Goal: Task Accomplishment & Management: Manage account settings

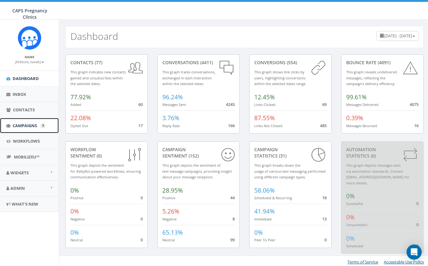
click at [20, 127] on span "Campaigns" at bounding box center [25, 126] width 24 height 6
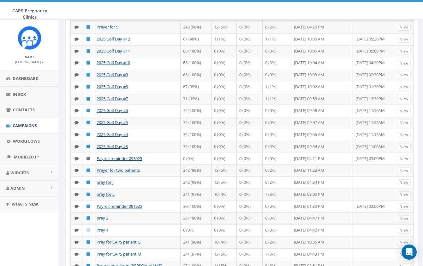
scroll to position [63, 0]
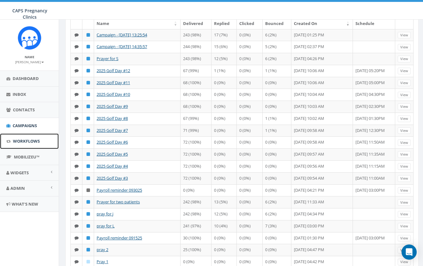
click at [20, 141] on span "Workflows" at bounding box center [26, 141] width 27 height 6
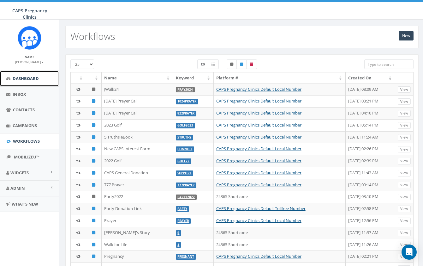
click at [18, 79] on span "Dashboard" at bounding box center [26, 78] width 26 height 6
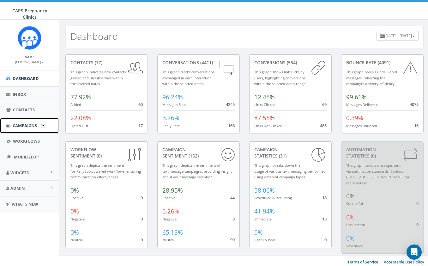
click at [22, 125] on span "Campaigns" at bounding box center [25, 126] width 24 height 6
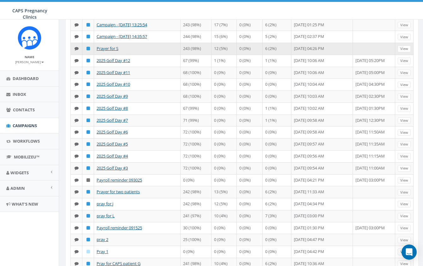
scroll to position [95, 0]
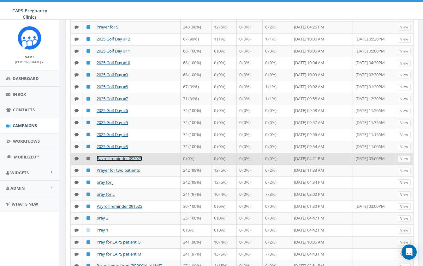
click at [120, 161] on link "Payroll reminder 093025" at bounding box center [119, 158] width 45 height 6
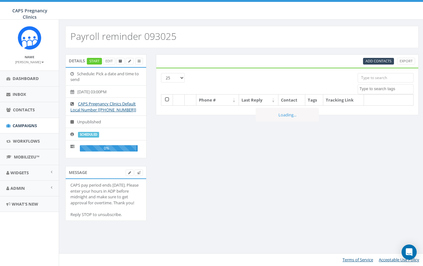
select select
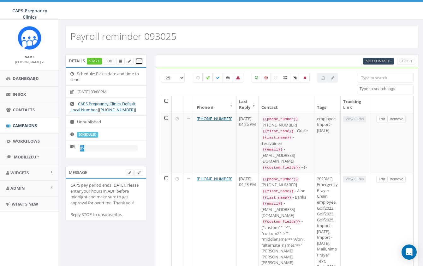
click at [139, 62] on icon at bounding box center [139, 60] width 3 height 3
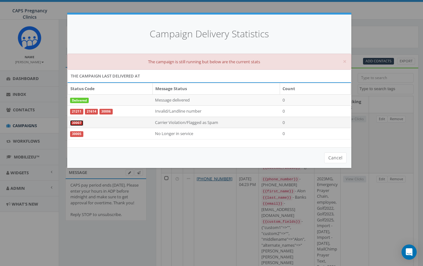
click at [77, 122] on link "30007" at bounding box center [76, 123] width 13 height 6
click at [382, 10] on div "Campaign Delivery Statistics × The campaign is still running but below are the …" at bounding box center [211, 133] width 423 height 266
click at [339, 158] on button "Cancel" at bounding box center [335, 157] width 22 height 11
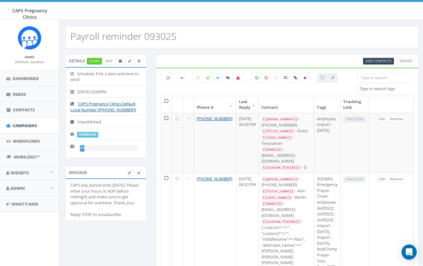
click at [322, 77] on div at bounding box center [322, 77] width 11 height 9
click at [376, 76] on input "search" at bounding box center [386, 77] width 56 height 9
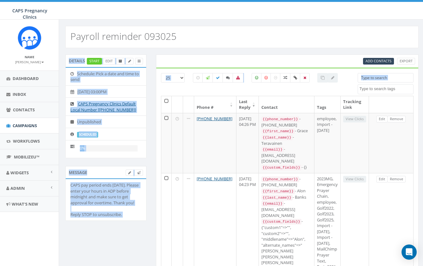
drag, startPoint x: 423, startPoint y: 33, endPoint x: 421, endPoint y: 86, distance: 53.1
click at [423, 215] on html "CAPS Pregnancy Clinics CAPS Pregnancy Clinics Profile Sign Out 41.16 % of Avail…" at bounding box center [211, 133] width 423 height 266
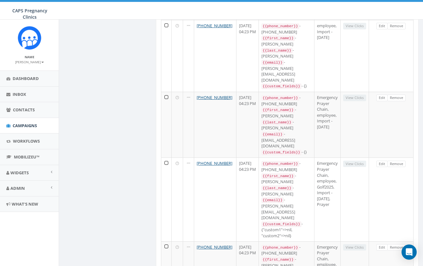
scroll to position [1339, 0]
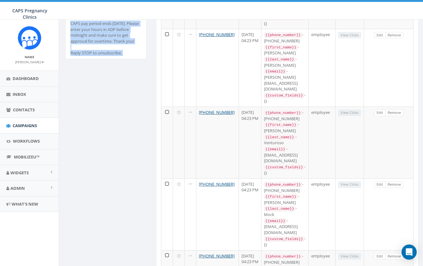
click at [69, 127] on div "Details Start Edit Schedule: Pick a date and time to send 2025-09-30, 03:00PM C…" at bounding box center [242, 166] width 363 height 546
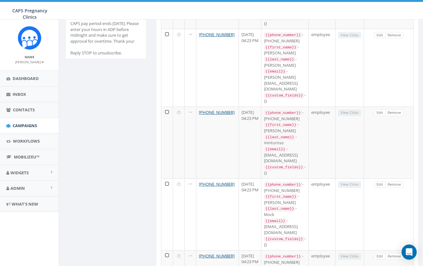
scroll to position [0, 0]
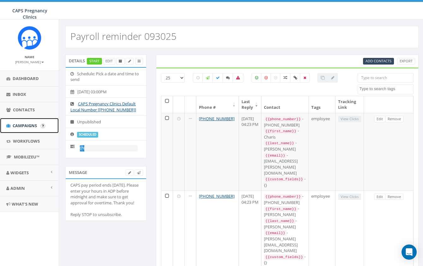
click at [22, 127] on span "Campaigns" at bounding box center [25, 126] width 24 height 6
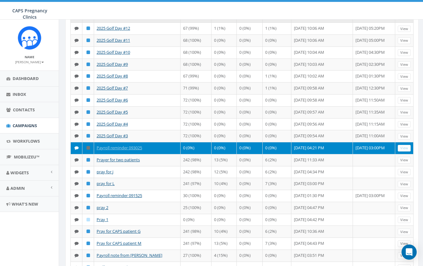
scroll to position [126, 0]
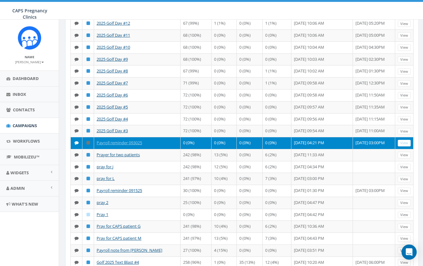
click at [87, 145] on icon at bounding box center [88, 143] width 3 height 4
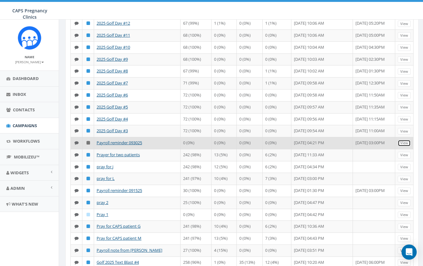
click at [402, 146] on link "View" at bounding box center [404, 143] width 13 height 7
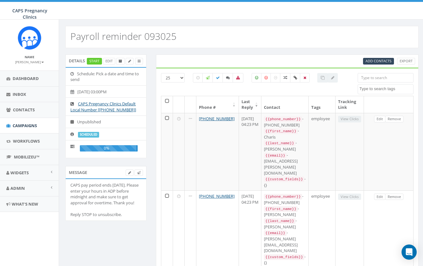
select select
click at [111, 61] on link "Edit" at bounding box center [109, 61] width 12 height 7
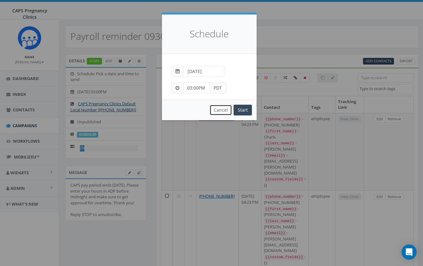
click at [223, 109] on button "Cancel" at bounding box center [221, 110] width 22 height 11
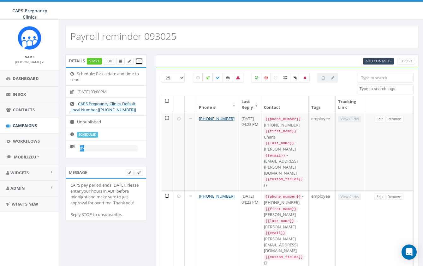
click at [142, 61] on link at bounding box center [139, 61] width 8 height 7
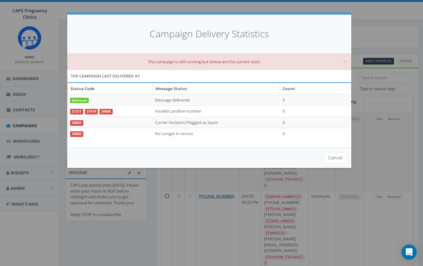
click at [360, 27] on div "Campaign Delivery Statistics × The campaign is still running but below are the …" at bounding box center [211, 133] width 423 height 266
click at [333, 157] on button "Cancel" at bounding box center [335, 157] width 22 height 11
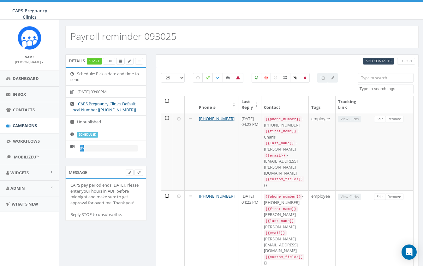
click at [87, 134] on label "scheduled" at bounding box center [87, 135] width 21 height 6
click at [94, 61] on link "Start" at bounding box center [94, 61] width 15 height 7
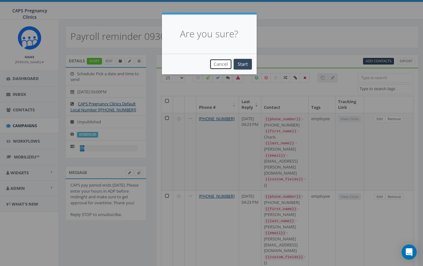
click at [220, 65] on button "Cancel" at bounding box center [221, 64] width 22 height 11
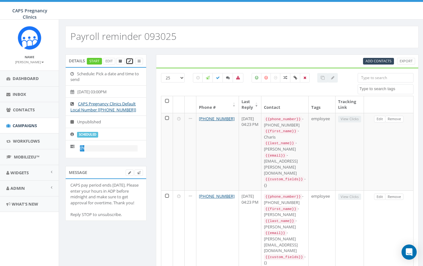
click at [129, 62] on icon at bounding box center [129, 60] width 3 height 3
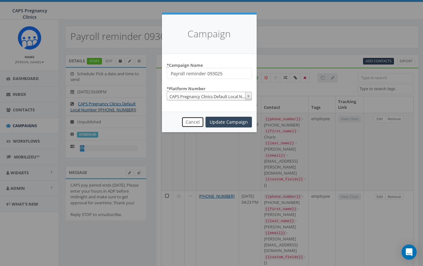
click at [197, 123] on button "Cancel" at bounding box center [193, 122] width 22 height 11
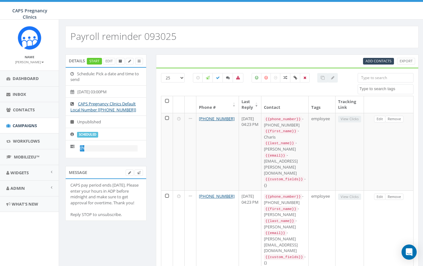
click at [321, 79] on div at bounding box center [322, 77] width 11 height 9
click at [334, 79] on div at bounding box center [333, 77] width 10 height 9
click at [165, 100] on th at bounding box center [167, 104] width 12 height 17
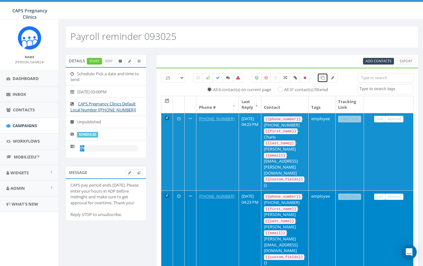
click at [324, 79] on icon at bounding box center [323, 78] width 4 height 4
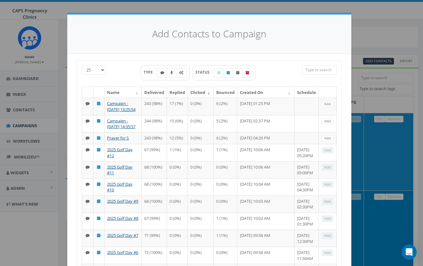
click at [360, 12] on div "Add Contacts to Campaign 25 50 100 TYPE STATUS Name Delivered Replied Clicked B…" at bounding box center [211, 133] width 423 height 266
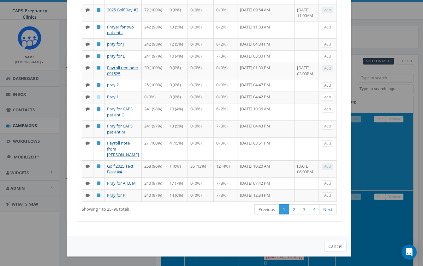
scroll to position [401, 0]
click at [336, 248] on button "Cancel" at bounding box center [335, 246] width 22 height 11
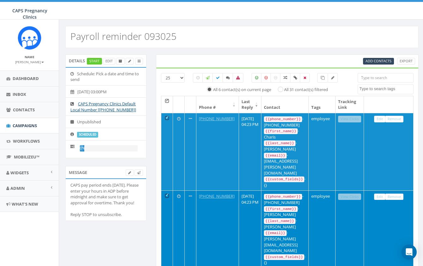
click at [295, 39] on div "Payroll reminder 093025" at bounding box center [241, 37] width 353 height 22
click at [344, 38] on div "Payroll reminder 093025" at bounding box center [241, 37] width 353 height 22
click at [165, 100] on th at bounding box center [167, 104] width 12 height 17
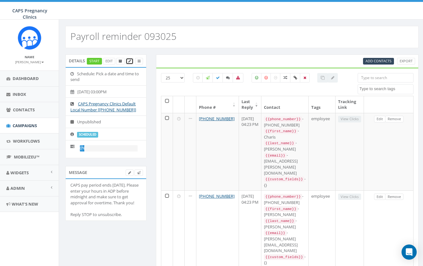
click at [129, 60] on icon at bounding box center [129, 60] width 3 height 3
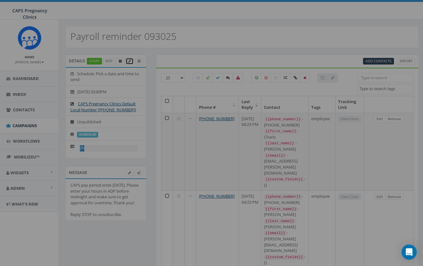
scroll to position [0, 0]
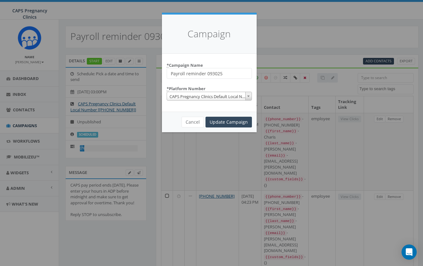
drag, startPoint x: 206, startPoint y: 74, endPoint x: 215, endPoint y: 75, distance: 9.5
click at [215, 75] on input "Payroll reminder 093025" at bounding box center [209, 73] width 85 height 11
type input "Payroll reminder 101525"
click at [234, 122] on input "Update Campaign" at bounding box center [229, 122] width 46 height 11
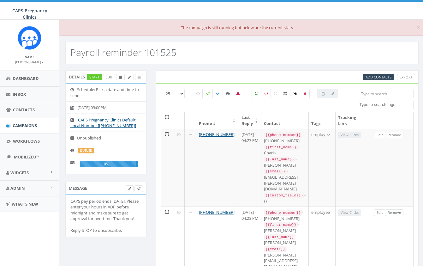
select select
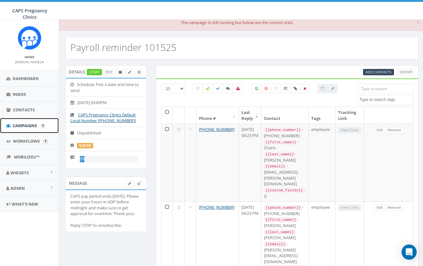
click at [26, 129] on link "Campaigns" at bounding box center [29, 125] width 59 height 15
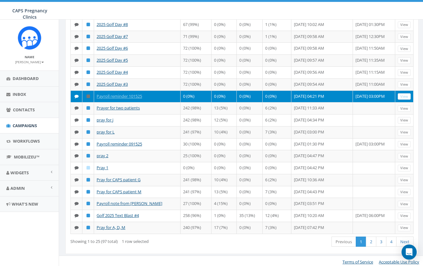
scroll to position [158, 0]
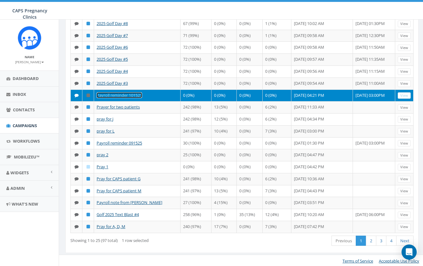
click at [128, 98] on link "Payroll reminder 101525" at bounding box center [119, 95] width 45 height 6
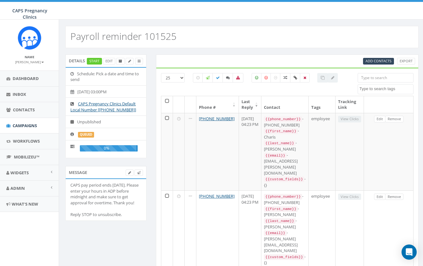
select select
click at [129, 59] on span at bounding box center [129, 60] width 3 height 5
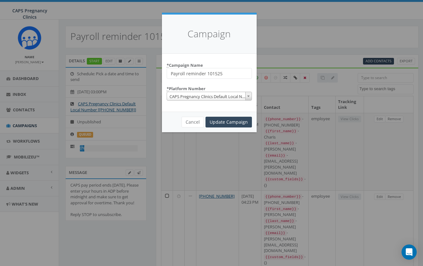
drag, startPoint x: 206, startPoint y: 74, endPoint x: 216, endPoint y: 74, distance: 10.4
click at [216, 74] on input "Payroll reminder 101525" at bounding box center [209, 73] width 85 height 11
type input "Payroll reminder093025"
click at [222, 122] on input "Update Campaign" at bounding box center [229, 122] width 46 height 11
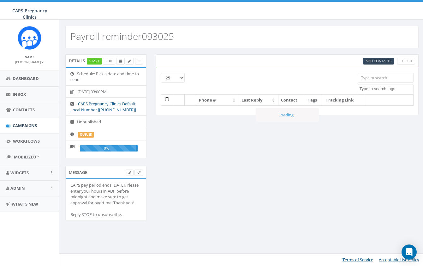
select select
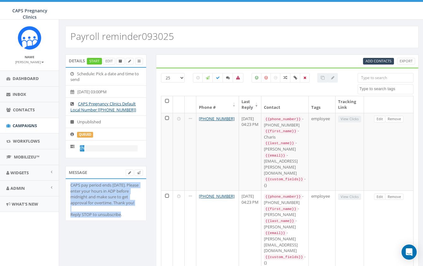
drag, startPoint x: 71, startPoint y: 185, endPoint x: 131, endPoint y: 216, distance: 67.5
click at [131, 216] on div "CAPS pay period ends [DATE]. Please enter your hours in ADP before midnight and…" at bounding box center [105, 199] width 71 height 35
copy div "CAPS pay period ends [DATE]. Please enter your hours in ADP before midnight and…"
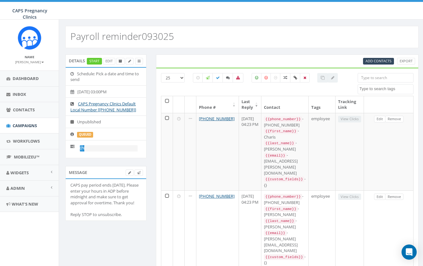
click at [15, 233] on aside "Name [PERSON_NAME] Profile Sign Out Dashboard Inbox Contacts Campaigns Workflow…" at bounding box center [29, 143] width 59 height 246
click at [22, 124] on span "Campaigns" at bounding box center [25, 126] width 24 height 6
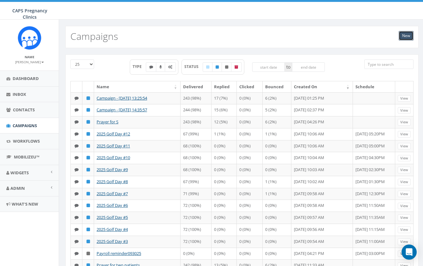
click at [409, 35] on link "New" at bounding box center [406, 35] width 15 height 9
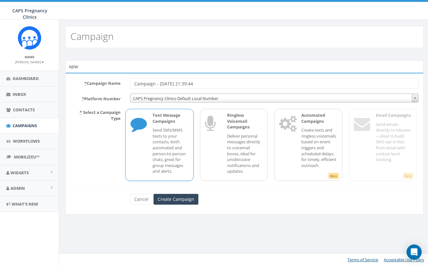
drag, startPoint x: 134, startPoint y: 85, endPoint x: 211, endPoint y: 85, distance: 76.7
click at [211, 85] on input "Campaign - 10/13/2025, 21:39:44" at bounding box center [274, 83] width 288 height 11
type input "Payroll reminder 101525"
click at [167, 197] on input "Create Campaign" at bounding box center [175, 199] width 45 height 11
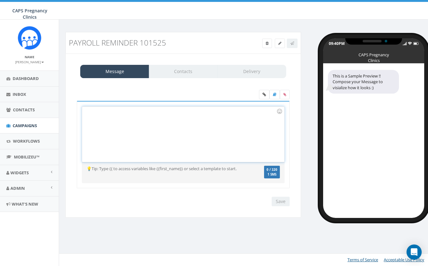
click at [133, 111] on div at bounding box center [183, 133] width 202 height 55
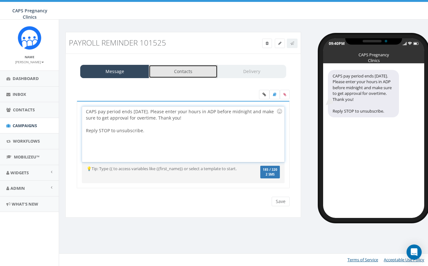
click at [186, 70] on link "Contacts" at bounding box center [183, 71] width 69 height 13
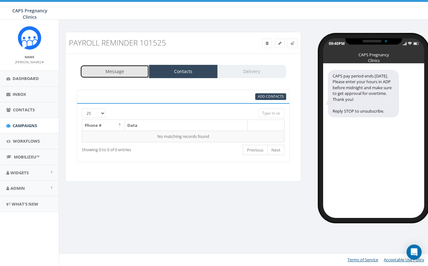
click at [122, 66] on link "Message" at bounding box center [114, 71] width 69 height 13
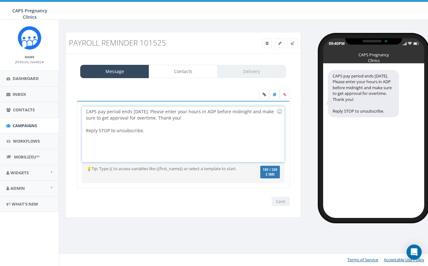
click at [158, 132] on div "CAPS pay period ends today. Please enter your hours in ADP before midnight and …" at bounding box center [183, 133] width 202 height 55
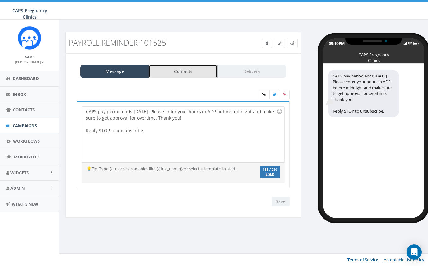
click at [187, 70] on link "Contacts" at bounding box center [183, 71] width 69 height 13
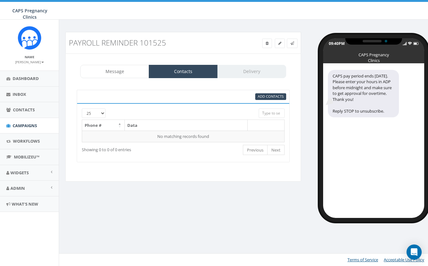
click at [251, 73] on div "Message Contacts Delivery" at bounding box center [183, 71] width 206 height 13
click at [110, 68] on link "Message" at bounding box center [114, 71] width 69 height 13
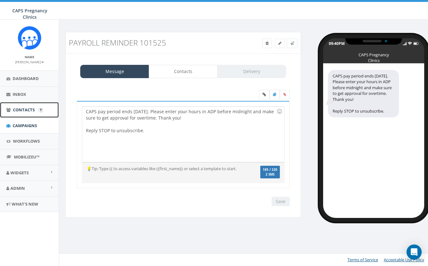
click at [18, 112] on span "Contacts" at bounding box center [24, 110] width 22 height 6
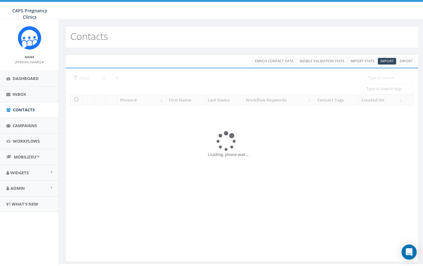
select select
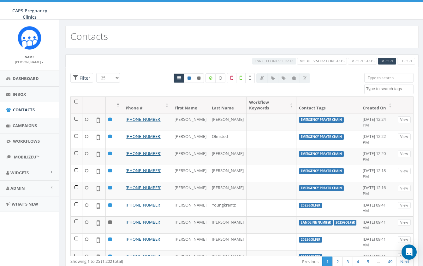
click at [386, 78] on input "search" at bounding box center [388, 77] width 49 height 9
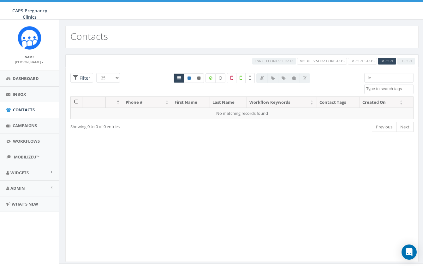
type input "l"
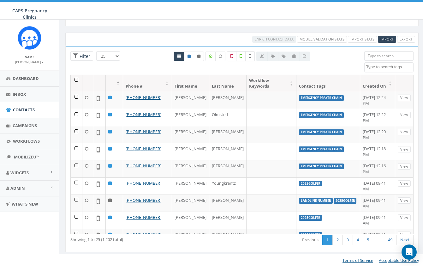
scroll to position [22, 0]
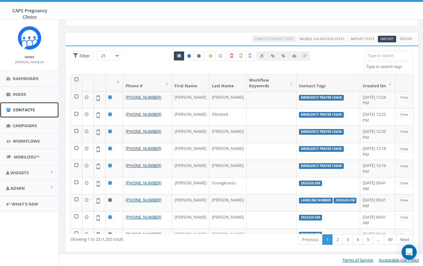
click at [31, 110] on span "Contacts" at bounding box center [24, 110] width 22 height 6
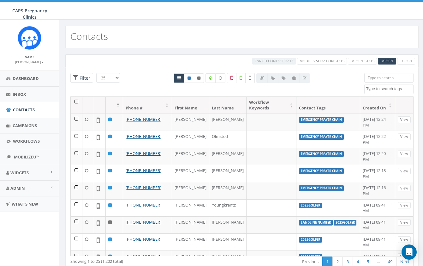
select select
click at [117, 79] on select "25 50 100" at bounding box center [108, 77] width 24 height 9
click at [138, 46] on div "Contacts" at bounding box center [241, 37] width 353 height 22
click at [305, 78] on div at bounding box center [283, 77] width 54 height 9
click at [19, 79] on span "Dashboard" at bounding box center [26, 78] width 26 height 6
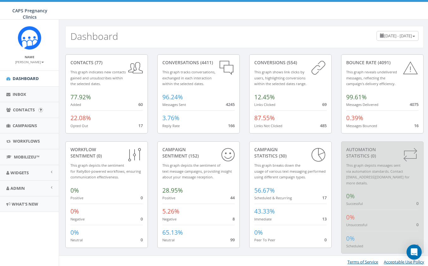
click at [41, 110] on input "image" at bounding box center [41, 110] width 4 height 4
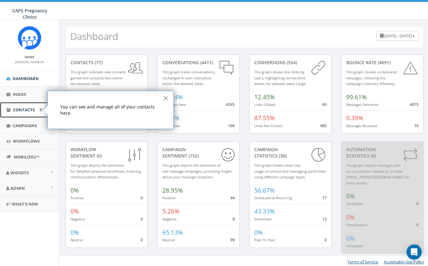
click at [24, 110] on span "Contacts" at bounding box center [24, 110] width 22 height 6
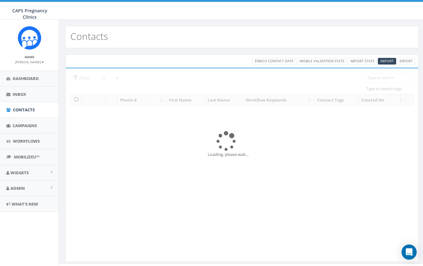
select select
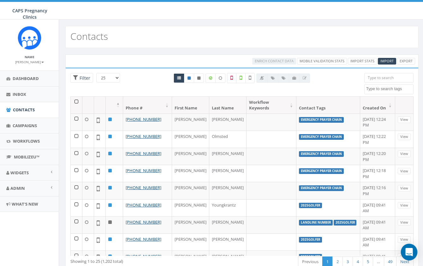
click at [411, 254] on icon "Open Intercom Messenger" at bounding box center [409, 252] width 7 height 8
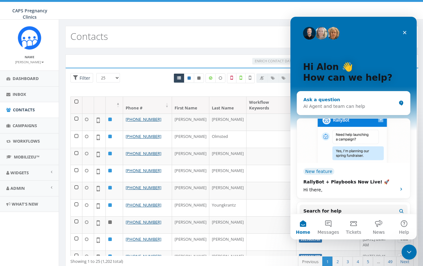
click at [350, 107] on div "AI Agent and team can help" at bounding box center [350, 106] width 93 height 7
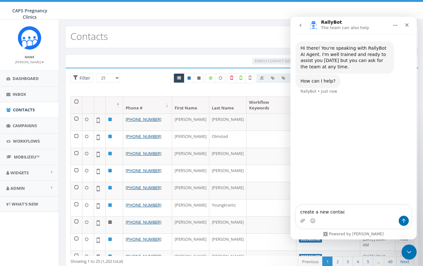
type textarea "create a new contact"
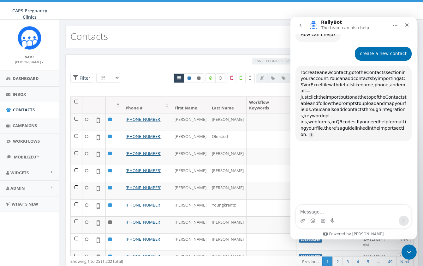
scroll to position [61, 0]
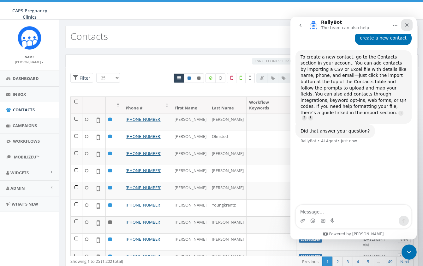
click at [408, 24] on icon "Close" at bounding box center [407, 24] width 3 height 3
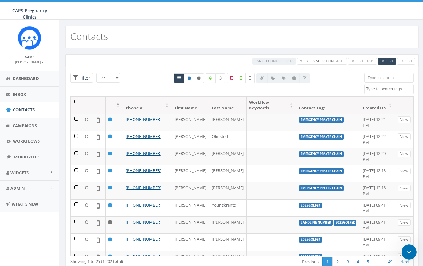
scroll to position [0, 0]
click at [134, 79] on div at bounding box center [241, 84] width 235 height 23
click at [28, 121] on link "Campaigns" at bounding box center [29, 125] width 59 height 15
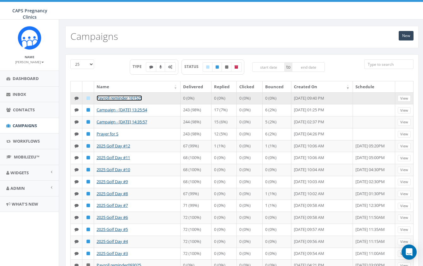
click at [134, 98] on link "Payroll reminder 101525" at bounding box center [119, 98] width 45 height 6
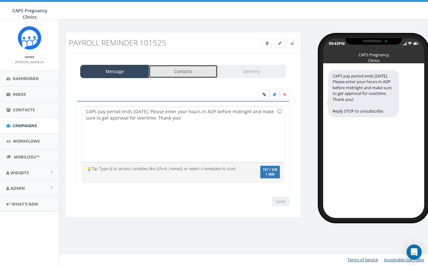
click at [176, 72] on link "Contacts" at bounding box center [183, 71] width 69 height 13
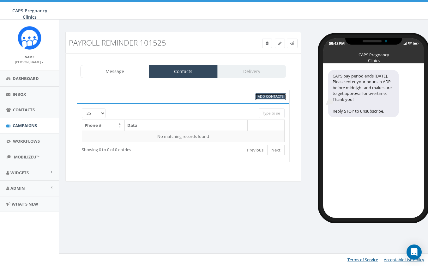
click at [272, 94] on span "Add Contacts" at bounding box center [271, 96] width 26 height 5
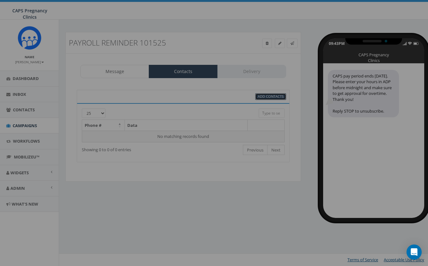
select select
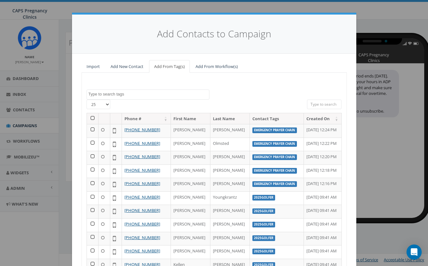
click at [152, 94] on textarea "Search" at bounding box center [148, 94] width 121 height 6
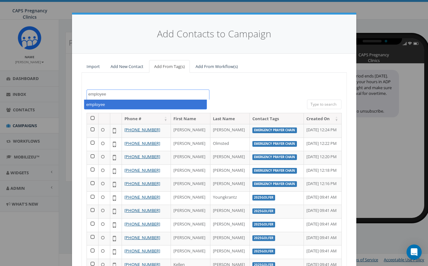
type textarea "employee"
select select "employee"
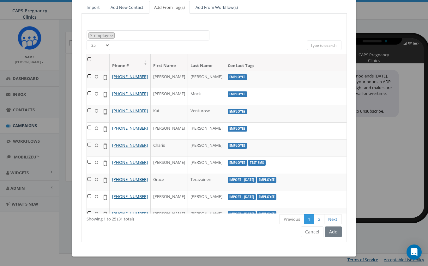
click at [330, 233] on div "Add" at bounding box center [332, 231] width 18 height 11
click at [87, 57] on th at bounding box center [89, 62] width 5 height 17
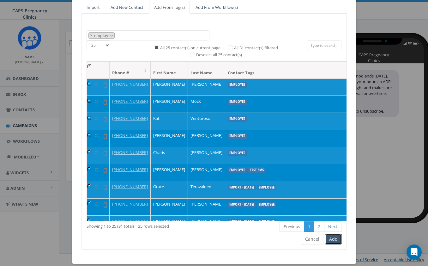
click at [327, 238] on button "Add" at bounding box center [333, 238] width 17 height 11
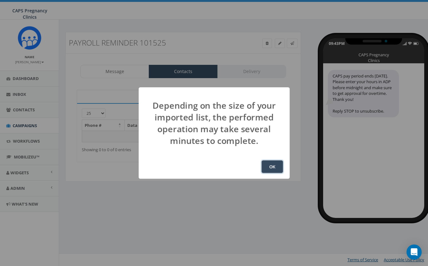
click at [280, 167] on button "OK" at bounding box center [272, 166] width 21 height 13
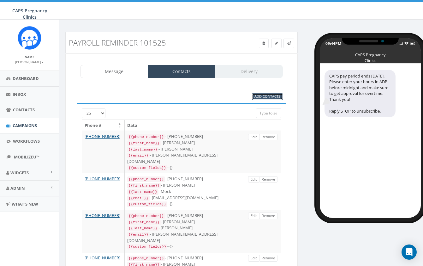
click at [272, 94] on span "Add Contacts" at bounding box center [268, 96] width 26 height 5
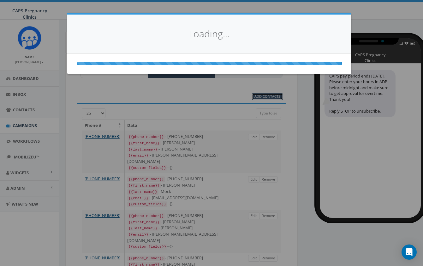
select select
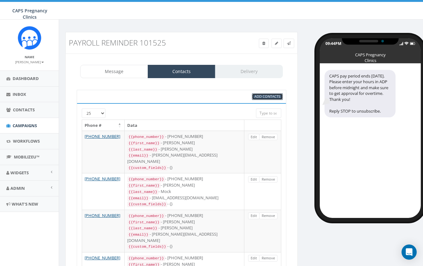
click at [271, 97] on span "Add Contacts" at bounding box center [268, 96] width 26 height 5
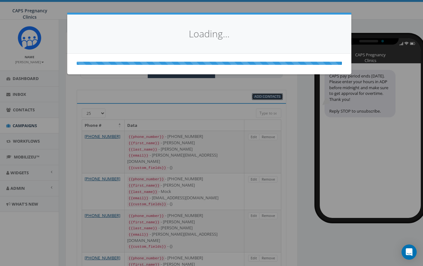
select select
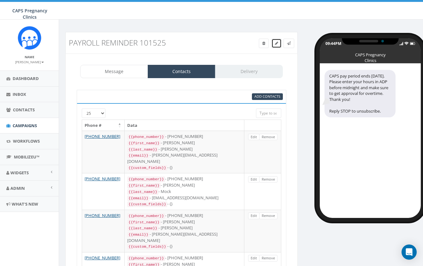
click at [275, 43] on icon at bounding box center [276, 43] width 3 height 4
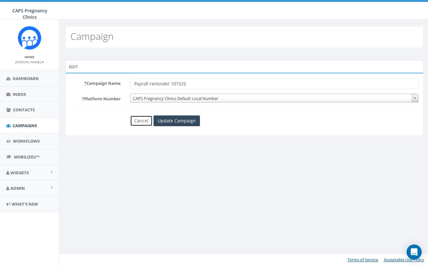
click at [138, 123] on link "Cancel" at bounding box center [141, 120] width 22 height 11
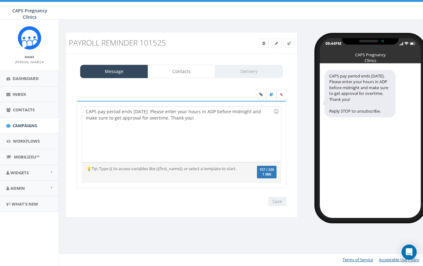
select select "707"
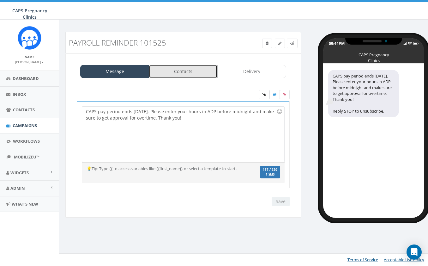
click at [187, 72] on link "Contacts" at bounding box center [183, 71] width 69 height 13
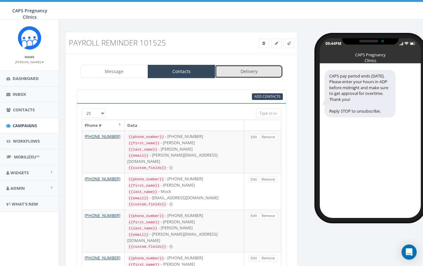
click at [258, 68] on link "Delivery" at bounding box center [249, 71] width 68 height 13
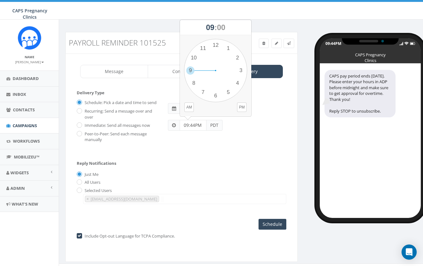
drag, startPoint x: 195, startPoint y: 125, endPoint x: 181, endPoint y: 125, distance: 13.6
click at [181, 125] on input "09:44PM" at bounding box center [193, 125] width 27 height 11
drag, startPoint x: 191, startPoint y: 71, endPoint x: 237, endPoint y: 69, distance: 46.1
click at [237, 69] on div "1 2 3 4 5 6 7 8 9 10 11 12 00 05 10 15 20 25 30 35 40 45 50 55" at bounding box center [215, 70] width 63 height 63
click at [240, 104] on button "PM" at bounding box center [241, 106] width 9 height 9
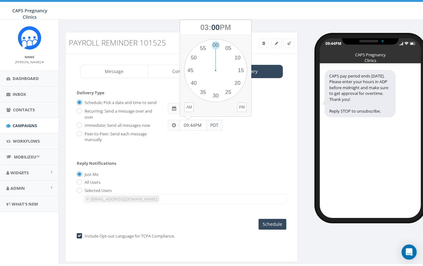
click at [210, 144] on div "Schedule: Pick a date and time to send Recurring: Send a message over and over …" at bounding box center [182, 122] width 210 height 51
click at [197, 125] on input "09:44PM" at bounding box center [193, 125] width 27 height 11
drag, startPoint x: 191, startPoint y: 71, endPoint x: 250, endPoint y: 74, distance: 59.2
click at [250, 74] on div "1 2 3 4 5 6 7 8 9 10 11 12 00 05 10 15 20 25 30 35 40 45 50 55 AM PM" at bounding box center [215, 75] width 71 height 81
click at [241, 106] on button "PM" at bounding box center [241, 106] width 9 height 9
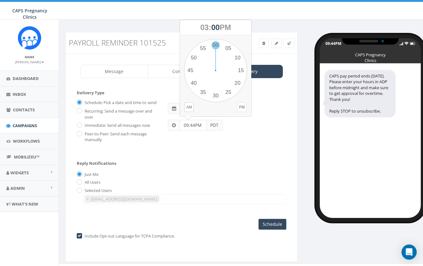
click at [214, 45] on div "1 2 3 4 5 6 7 8 9 10 11 12 00 05 10 15 20 25 30 35 40 45 50 55" at bounding box center [215, 70] width 63 height 63
type input "03:00PM"
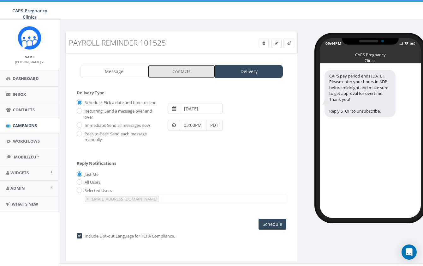
click at [182, 70] on link "Contacts" at bounding box center [182, 71] width 68 height 13
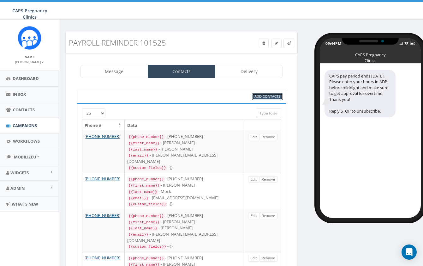
click at [265, 96] on span "Add Contacts" at bounding box center [268, 96] width 26 height 5
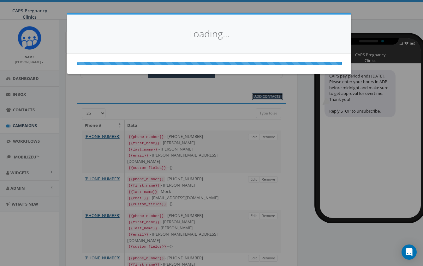
select select
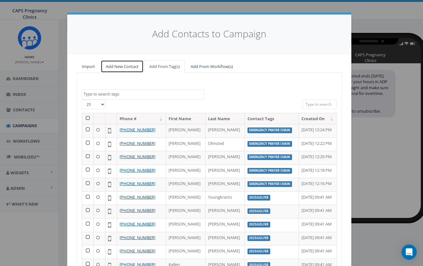
click at [117, 66] on link "Add New Contact" at bounding box center [122, 66] width 43 height 13
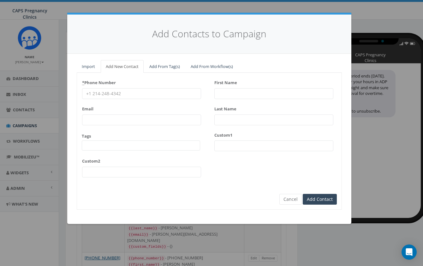
click at [248, 94] on input "First Name" at bounding box center [273, 93] width 119 height 11
type input "Lenard"
type input "Estevez"
click at [178, 145] on span at bounding box center [141, 145] width 118 height 10
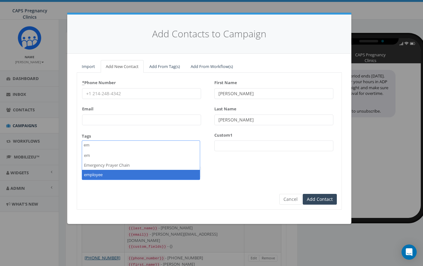
type textarea "em"
select select "employee"
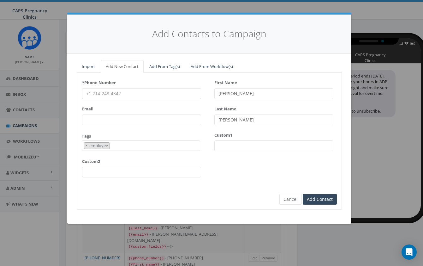
click at [130, 95] on input "* Phone Number" at bounding box center [141, 93] width 119 height 11
click at [101, 118] on input "Email" at bounding box center [141, 119] width 119 height 11
drag, startPoint x: 132, startPoint y: 117, endPoint x: 75, endPoint y: 120, distance: 57.2
click at [75, 120] on div "Import Add New Contact Add From Tag(s) Add From Workflow(s) 2023/12/29 2023MG 2…" at bounding box center [209, 139] width 284 height 170
type input "lenard.estevez@gmail.com"
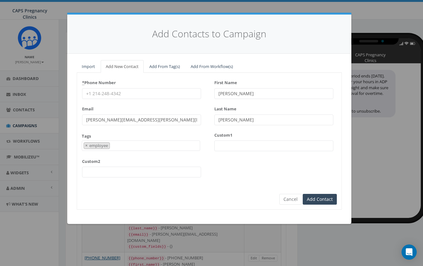
click at [118, 91] on input "* Phone Number" at bounding box center [141, 93] width 119 height 11
paste input "(619) 871-0006"
type input "(619) 871-0006"
click at [328, 197] on input "Add Contact" at bounding box center [320, 199] width 34 height 11
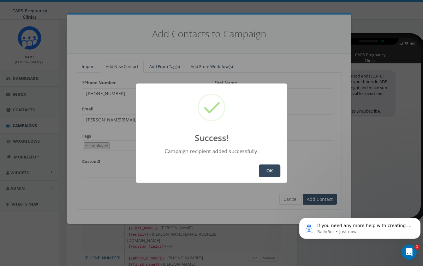
scroll to position [0, 0]
click at [271, 169] on button "OK" at bounding box center [269, 170] width 21 height 13
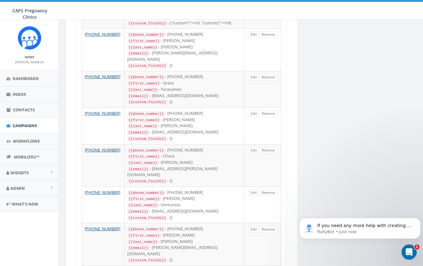
scroll to position [758, 0]
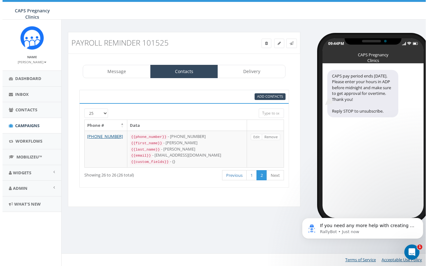
scroll to position [0, 0]
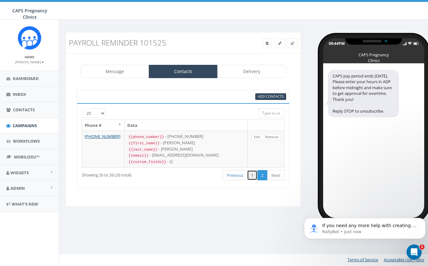
click at [253, 175] on link "1" at bounding box center [252, 175] width 10 height 10
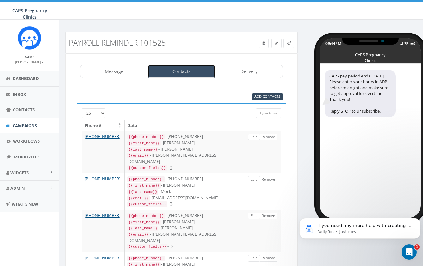
click at [183, 72] on link "Contacts" at bounding box center [182, 71] width 68 height 13
click at [268, 96] on span "Add Contacts" at bounding box center [268, 96] width 26 height 5
select select
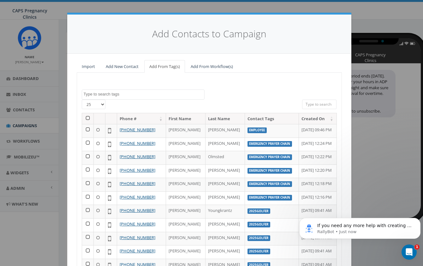
click at [110, 95] on textarea "Search" at bounding box center [144, 94] width 121 height 6
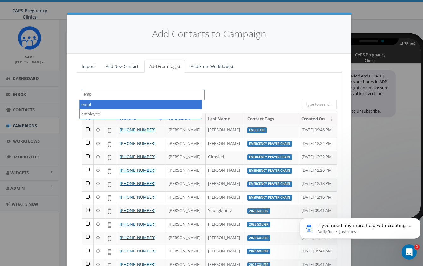
type textarea "empl"
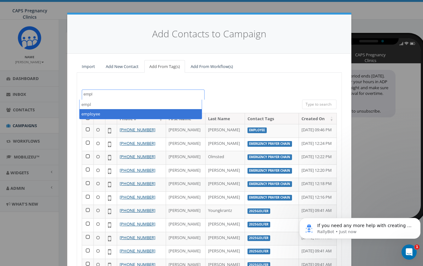
select select "employee"
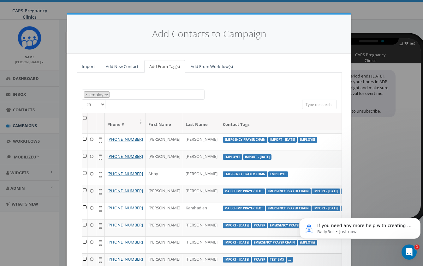
scroll to position [438, 0]
click at [82, 116] on th at bounding box center [84, 121] width 5 height 17
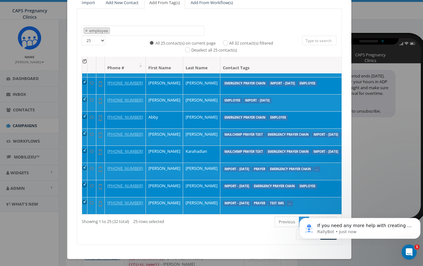
scroll to position [66, 0]
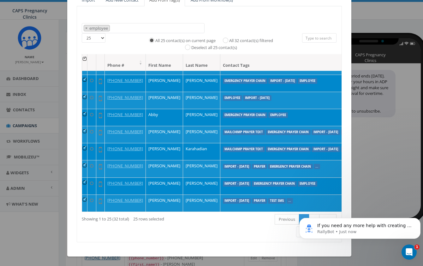
click at [338, 252] on div "Import Add New Contact Add From Tag(s) Add From Workflow(s) 2023/12/29 2023MG 2…" at bounding box center [209, 121] width 284 height 269
click at [418, 219] on icon "Dismiss notification" at bounding box center [418, 219] width 3 height 3
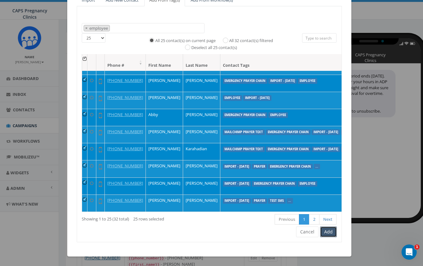
click at [327, 232] on button "Add" at bounding box center [328, 231] width 17 height 11
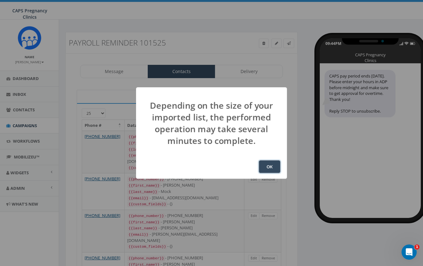
click at [271, 168] on button "OK" at bounding box center [269, 166] width 21 height 13
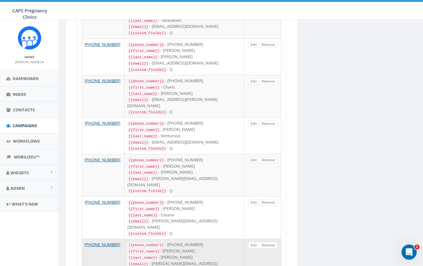
scroll to position [790, 0]
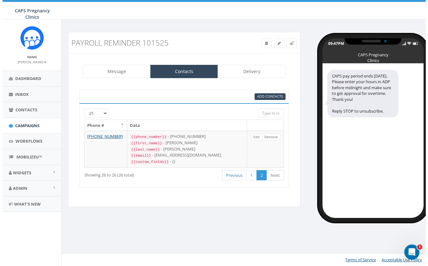
scroll to position [0, 0]
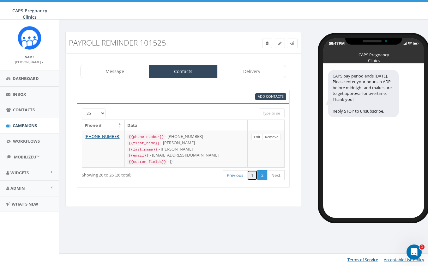
click at [252, 173] on link "1" at bounding box center [252, 175] width 10 height 10
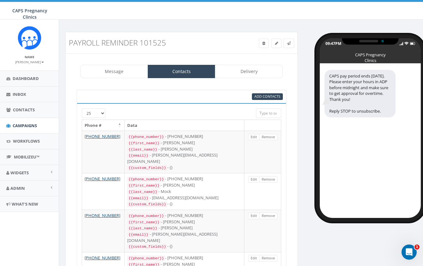
click at [129, 127] on th "Data" at bounding box center [185, 125] width 120 height 11
click at [269, 96] on span "Add Contacts" at bounding box center [268, 96] width 26 height 5
click at [263, 111] on input "search" at bounding box center [268, 112] width 25 height 9
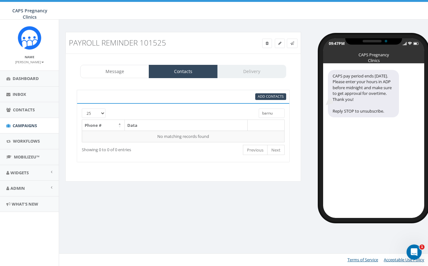
type input "barnum"
drag, startPoint x: 279, startPoint y: 111, endPoint x: 259, endPoint y: 111, distance: 19.6
click at [259, 111] on input "barnum" at bounding box center [272, 112] width 26 height 9
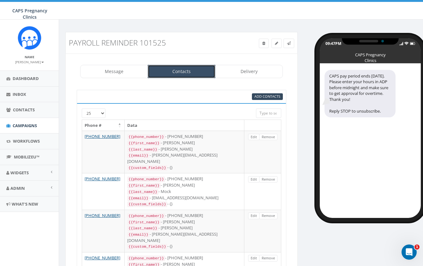
click at [182, 71] on link "Contacts" at bounding box center [182, 71] width 68 height 13
click at [256, 97] on span "Add Contacts" at bounding box center [268, 96] width 26 height 5
select select
click at [274, 96] on span "Add Contacts" at bounding box center [268, 96] width 26 height 5
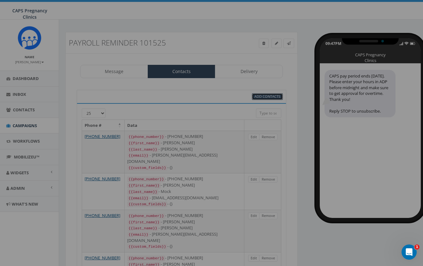
select select
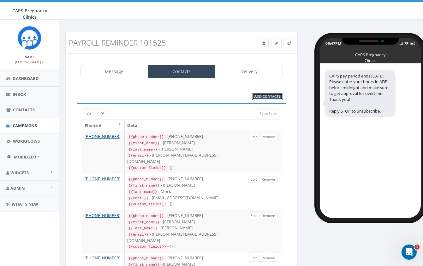
click at [274, 96] on span "Add Contacts" at bounding box center [268, 96] width 26 height 5
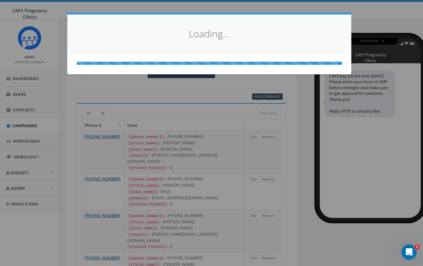
select select
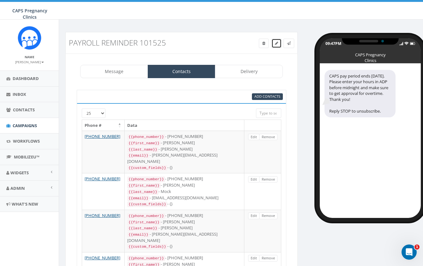
click at [277, 44] on icon at bounding box center [276, 43] width 3 height 4
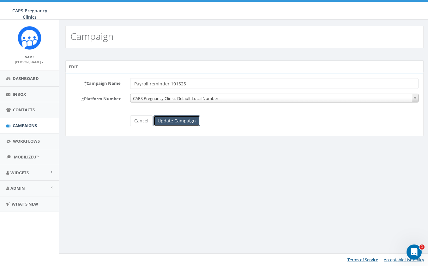
click at [185, 118] on input "Update Campaign" at bounding box center [176, 120] width 46 height 11
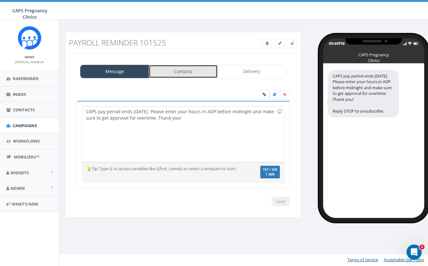
click at [183, 73] on link "Contacts" at bounding box center [183, 71] width 69 height 13
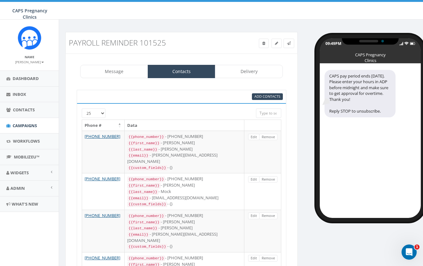
click at [178, 73] on link "Contacts" at bounding box center [182, 71] width 68 height 13
click at [103, 112] on div at bounding box center [172, 111] width 157 height 6
click at [263, 41] on icon at bounding box center [263, 43] width 3 height 4
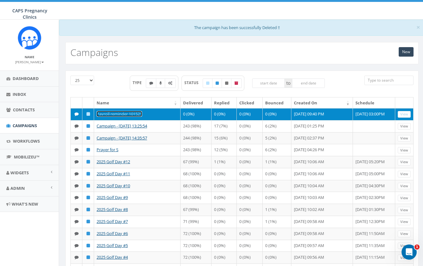
click at [136, 114] on link "Payroll reminder 101525" at bounding box center [119, 114] width 45 height 6
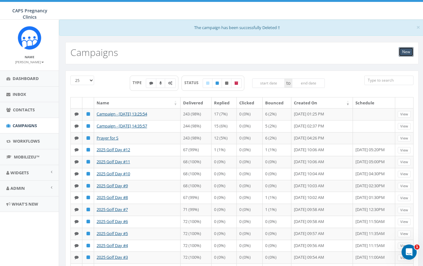
click at [408, 53] on link "New" at bounding box center [406, 51] width 15 height 9
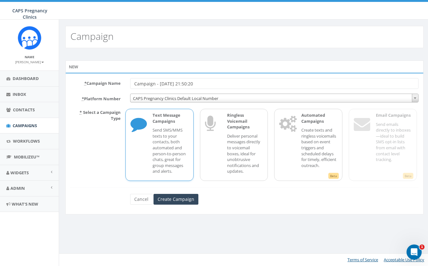
drag, startPoint x: 134, startPoint y: 83, endPoint x: 206, endPoint y: 83, distance: 72.0
click at [206, 83] on input "Campaign - [DATE] 21:50:20" at bounding box center [274, 83] width 288 height 11
type input "Payroll reminder 101525"
click at [172, 198] on input "Create Campaign" at bounding box center [175, 199] width 45 height 11
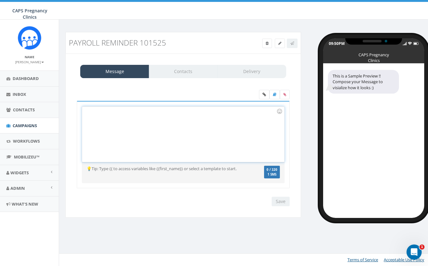
click at [128, 116] on div at bounding box center [183, 133] width 202 height 55
click at [185, 71] on div "Message Contacts Delivery" at bounding box center [183, 71] width 206 height 13
click at [21, 124] on span "Campaigns" at bounding box center [25, 126] width 24 height 6
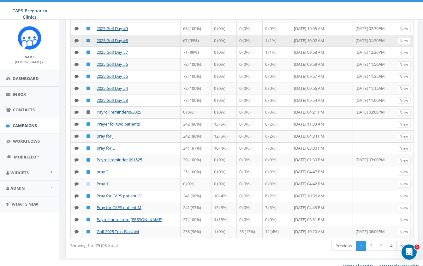
scroll to position [158, 0]
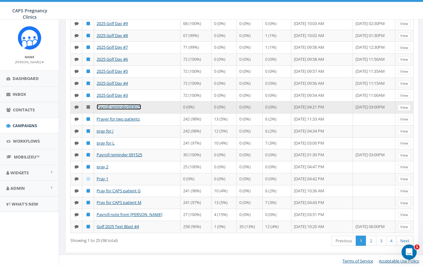
click at [127, 110] on link "Payroll reminder093025" at bounding box center [119, 107] width 45 height 6
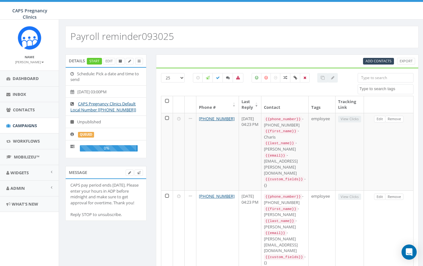
select select
click at [111, 61] on link "Edit" at bounding box center [109, 61] width 12 height 7
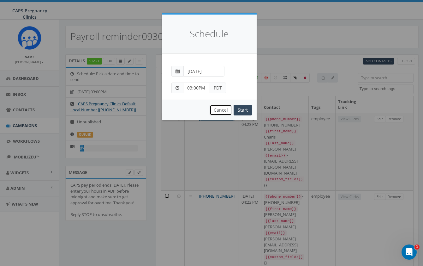
click at [231, 112] on button "Cancel" at bounding box center [221, 110] width 22 height 11
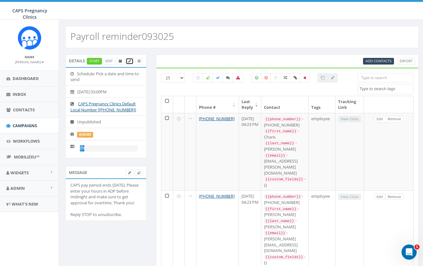
click at [130, 60] on icon at bounding box center [129, 60] width 3 height 3
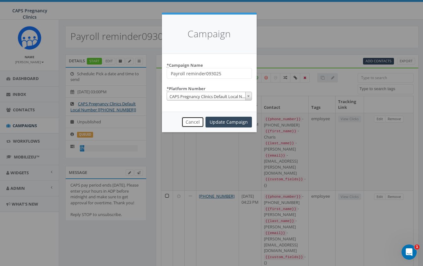
click at [194, 120] on button "Cancel" at bounding box center [193, 122] width 22 height 11
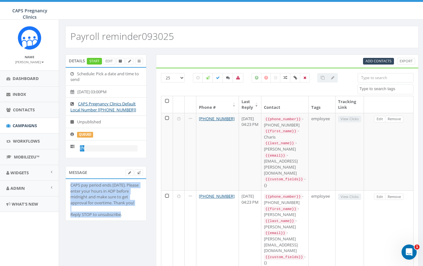
drag, startPoint x: 125, startPoint y: 215, endPoint x: 69, endPoint y: 185, distance: 64.0
click at [69, 185] on li "CAPS pay period ends [DATE]. Please enter your hours in ADP before midnight and…" at bounding box center [106, 199] width 81 height 41
copy div "CAPS pay period ends today. Please enter your hours in ADP before midnight and …"
click at [17, 126] on span "Campaigns" at bounding box center [25, 126] width 24 height 6
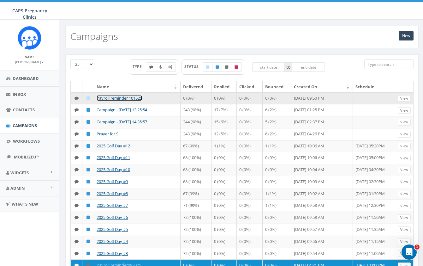
click at [124, 97] on link "Payroll reminder 101525" at bounding box center [119, 98] width 45 height 6
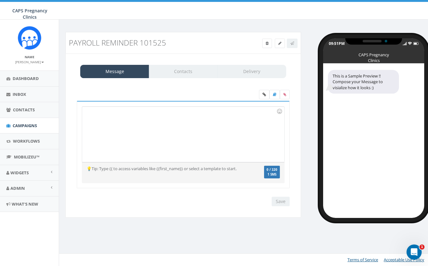
click at [121, 112] on div at bounding box center [183, 133] width 202 height 55
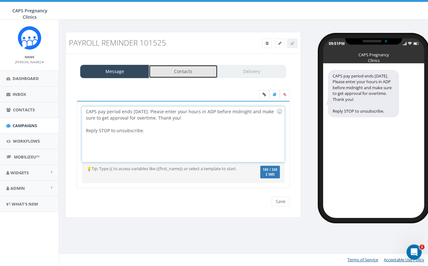
click at [184, 69] on link "Contacts" at bounding box center [183, 71] width 69 height 13
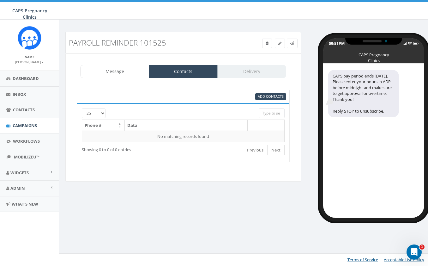
click at [268, 113] on input "search" at bounding box center [272, 112] width 26 height 9
type input "e"
click at [280, 97] on span "Add Contacts" at bounding box center [271, 96] width 26 height 5
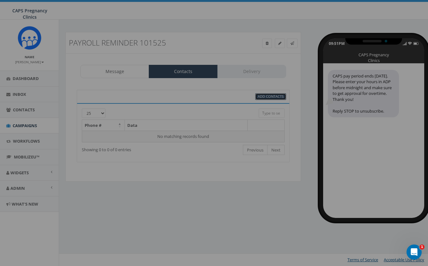
select select
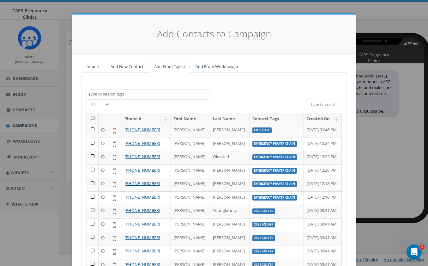
click at [127, 93] on textarea "Search" at bounding box center [148, 94] width 121 height 6
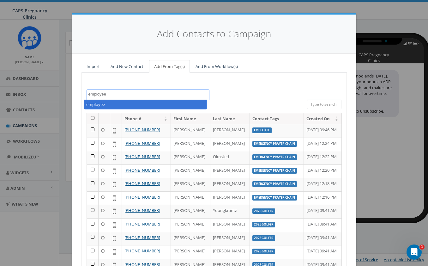
type textarea "employee"
select select "employee"
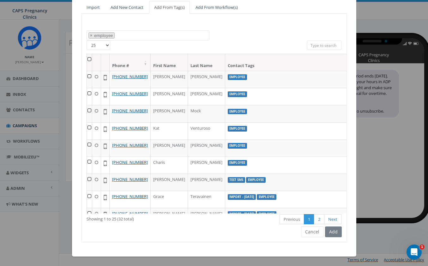
click at [87, 59] on th at bounding box center [89, 62] width 5 height 17
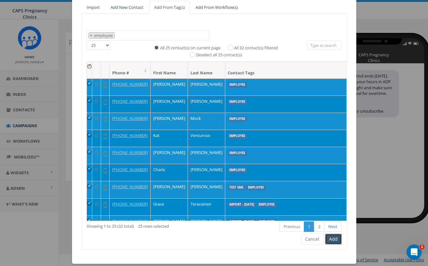
click at [331, 238] on button "Add" at bounding box center [333, 238] width 17 height 11
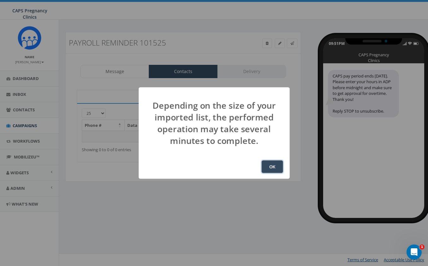
click at [265, 163] on button "OK" at bounding box center [272, 166] width 21 height 13
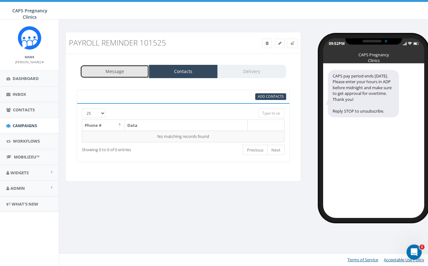
click at [117, 71] on link "Message" at bounding box center [114, 71] width 69 height 13
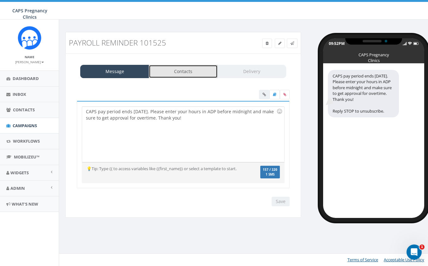
click at [184, 71] on link "Contacts" at bounding box center [183, 71] width 69 height 13
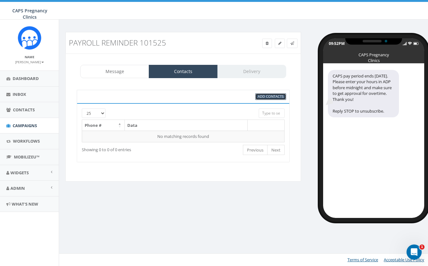
click at [274, 95] on span "Add Contacts" at bounding box center [271, 96] width 26 height 5
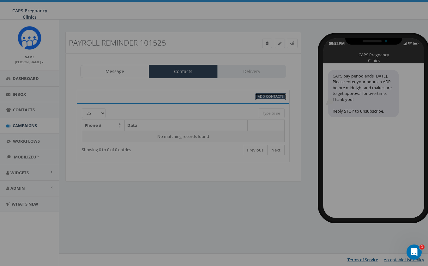
select select
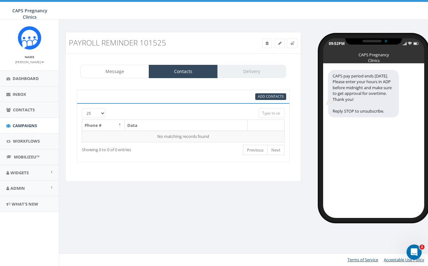
click at [36, 61] on small "[PERSON_NAME]" at bounding box center [29, 62] width 29 height 4
click at [32, 78] on link "Sign Out" at bounding box center [32, 79] width 50 height 8
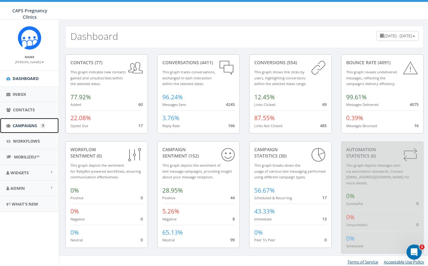
click at [24, 127] on span "Campaigns" at bounding box center [25, 126] width 24 height 6
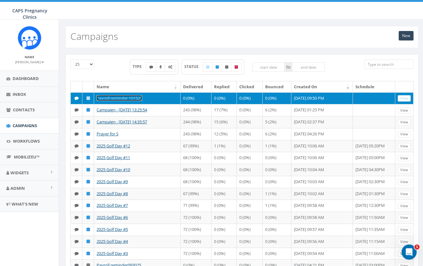
click at [110, 98] on link "Payroll reminder 101525" at bounding box center [119, 98] width 45 height 6
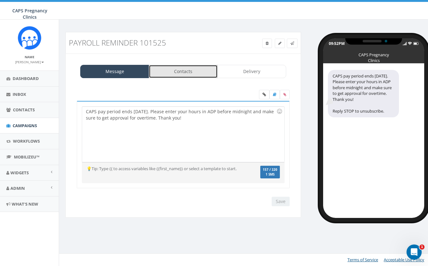
click at [184, 72] on link "Contacts" at bounding box center [183, 71] width 69 height 13
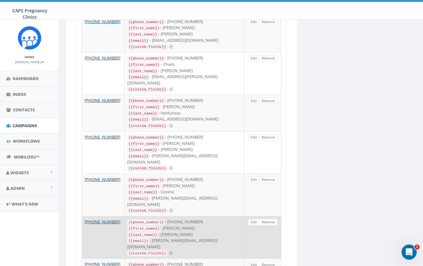
scroll to position [792, 0]
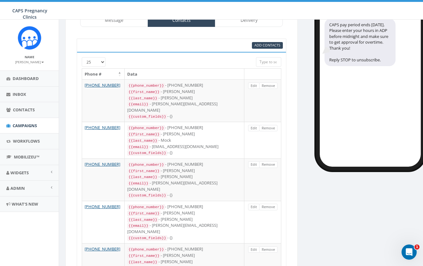
scroll to position [0, 0]
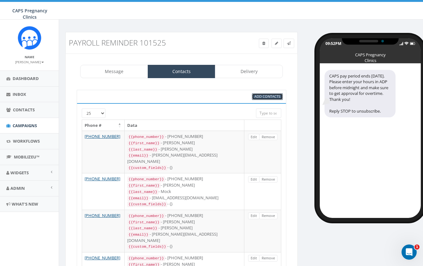
click at [261, 94] on span "Add Contacts" at bounding box center [268, 96] width 26 height 5
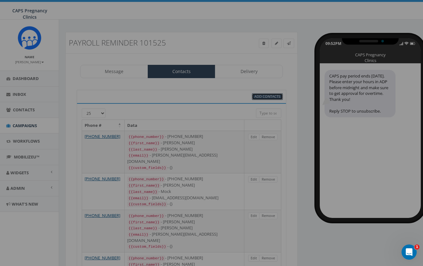
select select
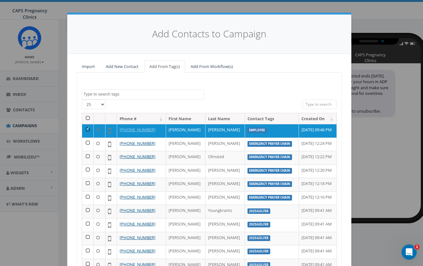
click at [182, 94] on textarea "Search" at bounding box center [144, 94] width 121 height 6
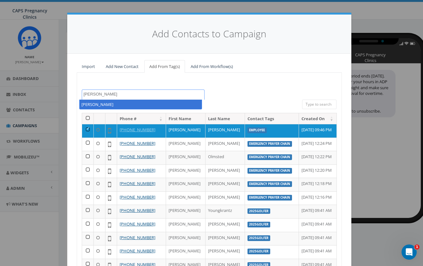
drag, startPoint x: 88, startPoint y: 91, endPoint x: 62, endPoint y: 90, distance: 26.5
click at [62, 90] on div "Add Contacts to Campaign Import Add New Contact Add From Tag(s) Add From Workfl…" at bounding box center [211, 133] width 423 height 266
type textarea "m"
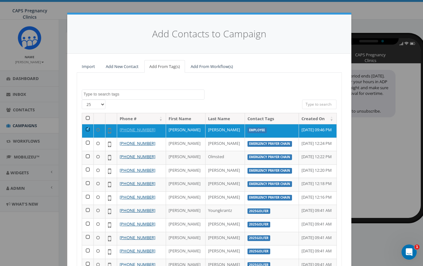
click at [316, 105] on input "search" at bounding box center [319, 103] width 35 height 9
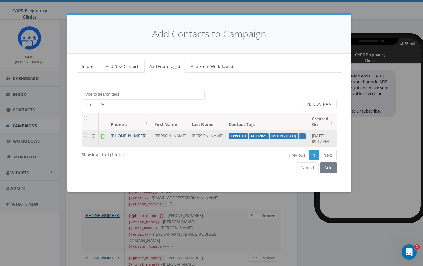
type input "[PERSON_NAME]"
click at [87, 134] on td at bounding box center [85, 138] width 7 height 17
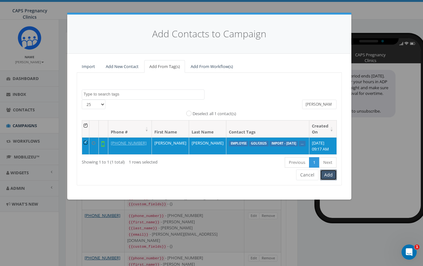
click at [328, 175] on button "Add" at bounding box center [328, 174] width 17 height 11
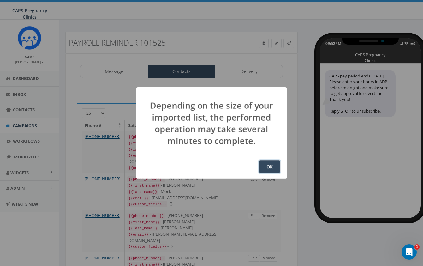
click at [271, 168] on button "OK" at bounding box center [269, 166] width 21 height 13
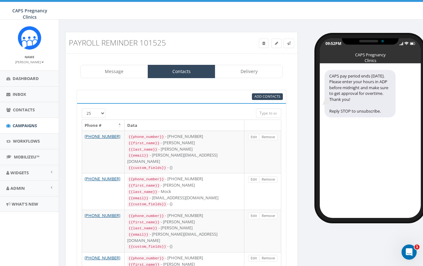
scroll to position [83, 0]
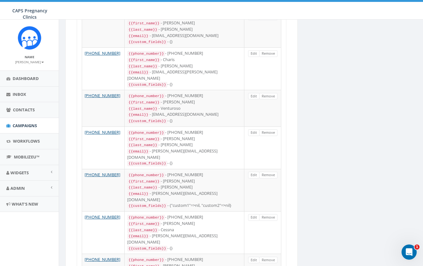
scroll to position [790, 0]
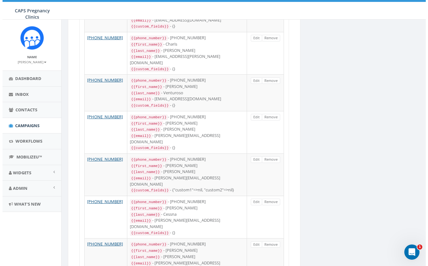
scroll to position [0, 0]
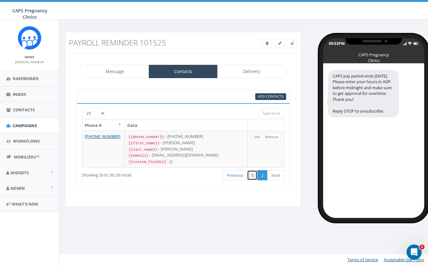
click at [252, 174] on link "1" at bounding box center [252, 175] width 10 height 10
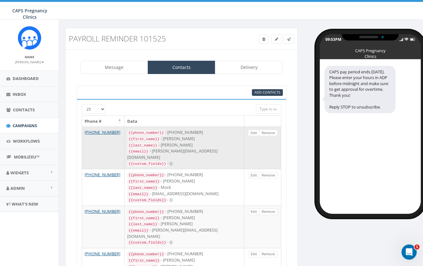
scroll to position [2, 0]
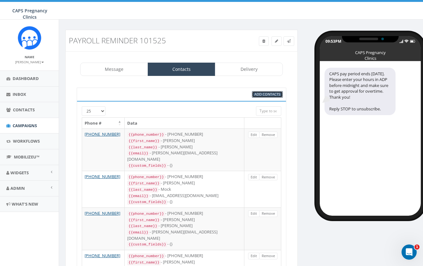
click at [260, 95] on span "Add Contacts" at bounding box center [268, 94] width 26 height 5
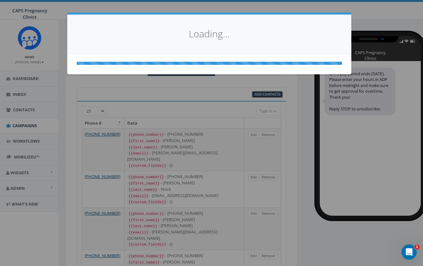
select select
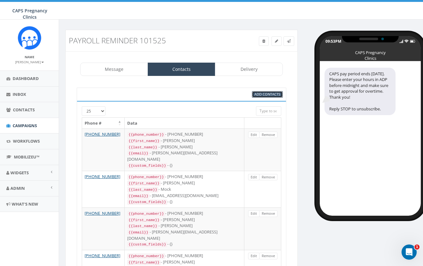
click at [268, 95] on span "Add Contacts" at bounding box center [268, 94] width 26 height 5
select select
click at [30, 62] on small "[PERSON_NAME]" at bounding box center [29, 62] width 29 height 4
click at [26, 80] on link "Sign Out" at bounding box center [32, 79] width 50 height 8
